Goal: Task Accomplishment & Management: Use online tool/utility

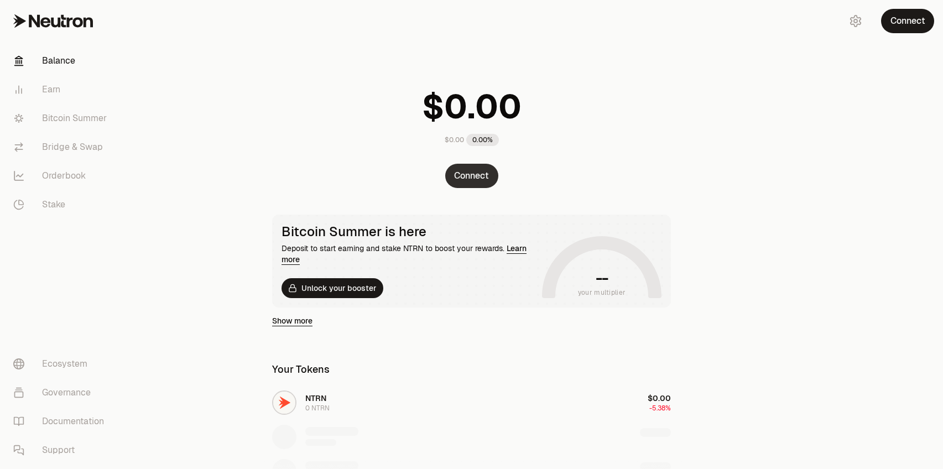
click at [467, 177] on button "Connect" at bounding box center [471, 176] width 53 height 24
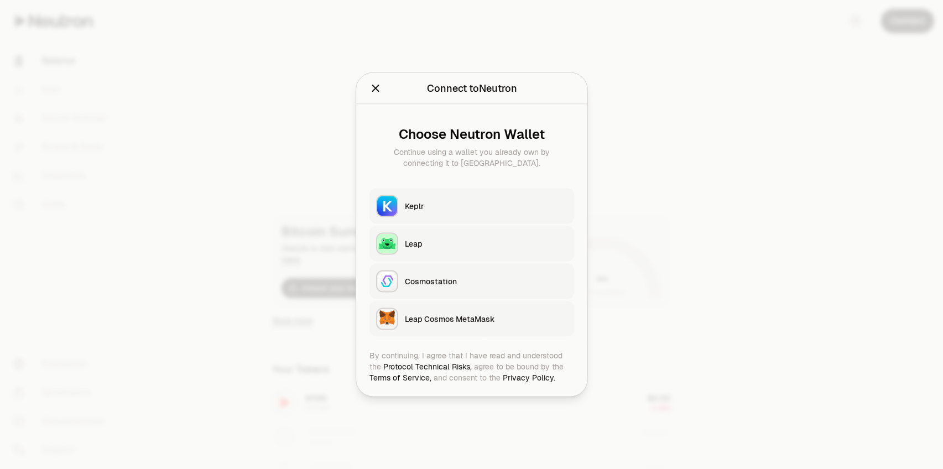
click at [417, 204] on div "Keplr" at bounding box center [486, 206] width 163 height 11
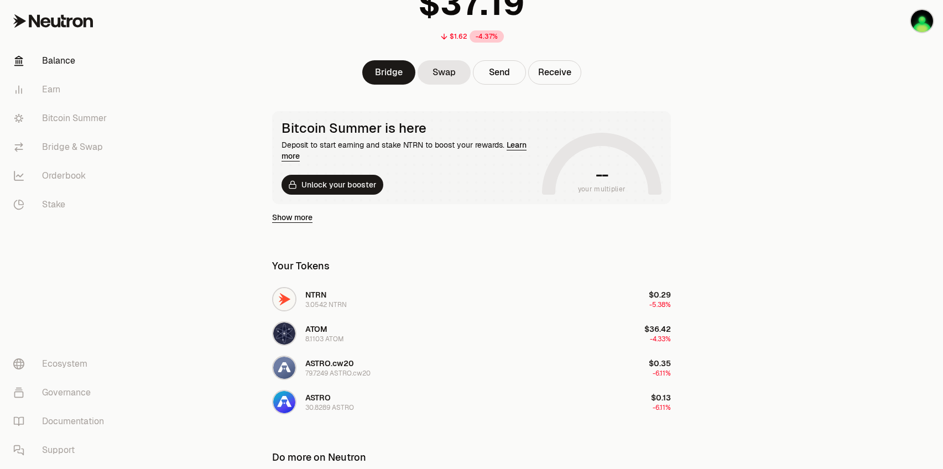
scroll to position [103, 0]
click at [59, 202] on link "Stake" at bounding box center [61, 204] width 115 height 29
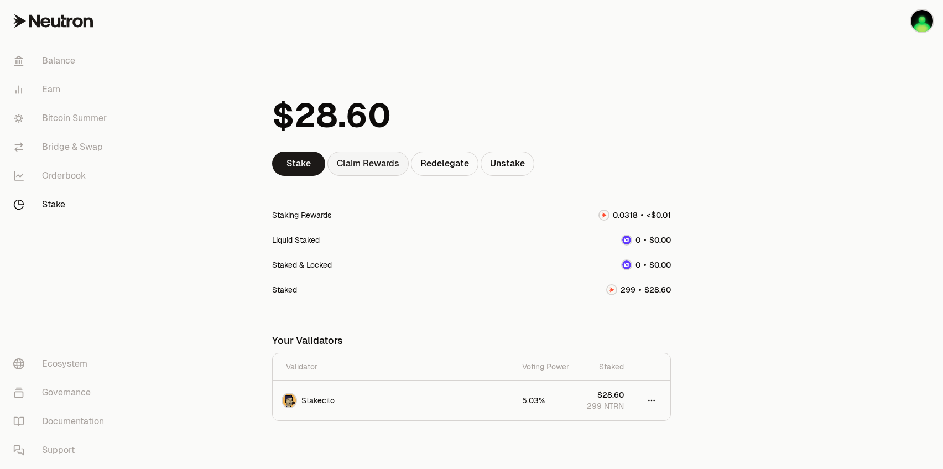
click at [361, 163] on div "Claim Rewards" at bounding box center [368, 164] width 81 height 24
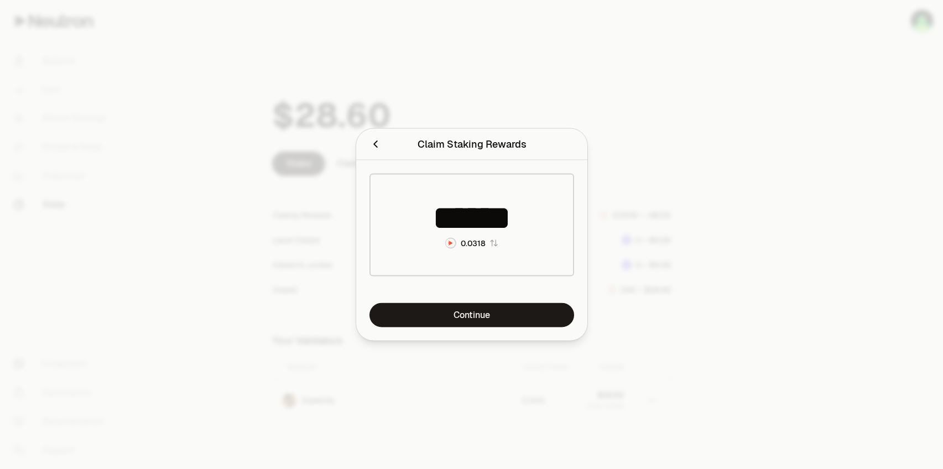
click at [376, 146] on icon "Close" at bounding box center [375, 144] width 4 height 7
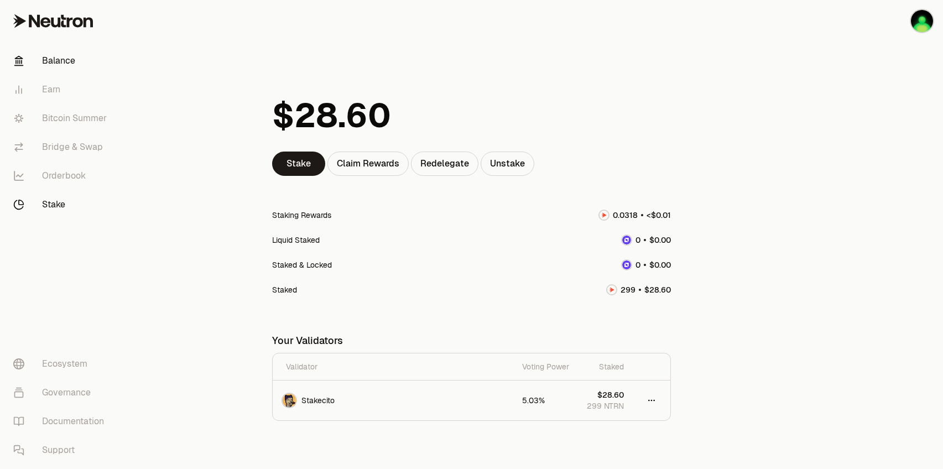
click at [60, 58] on link "Balance" at bounding box center [61, 60] width 115 height 29
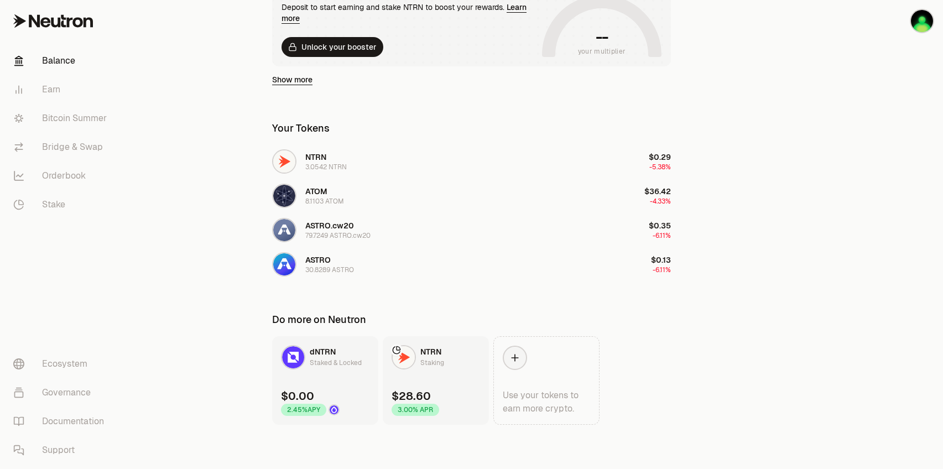
scroll to position [241, 0]
click at [328, 228] on span "ASTRO.cw20" at bounding box center [329, 226] width 49 height 10
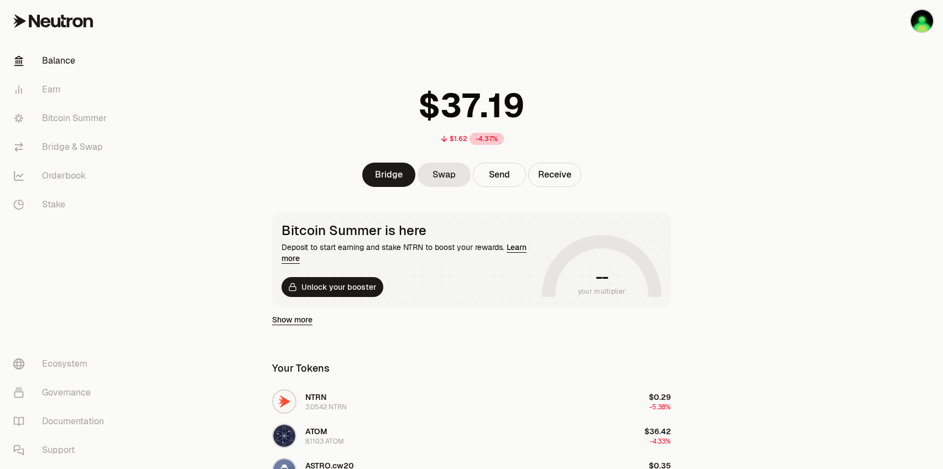
scroll to position [1, 0]
